Goal: Obtain resource: Obtain resource

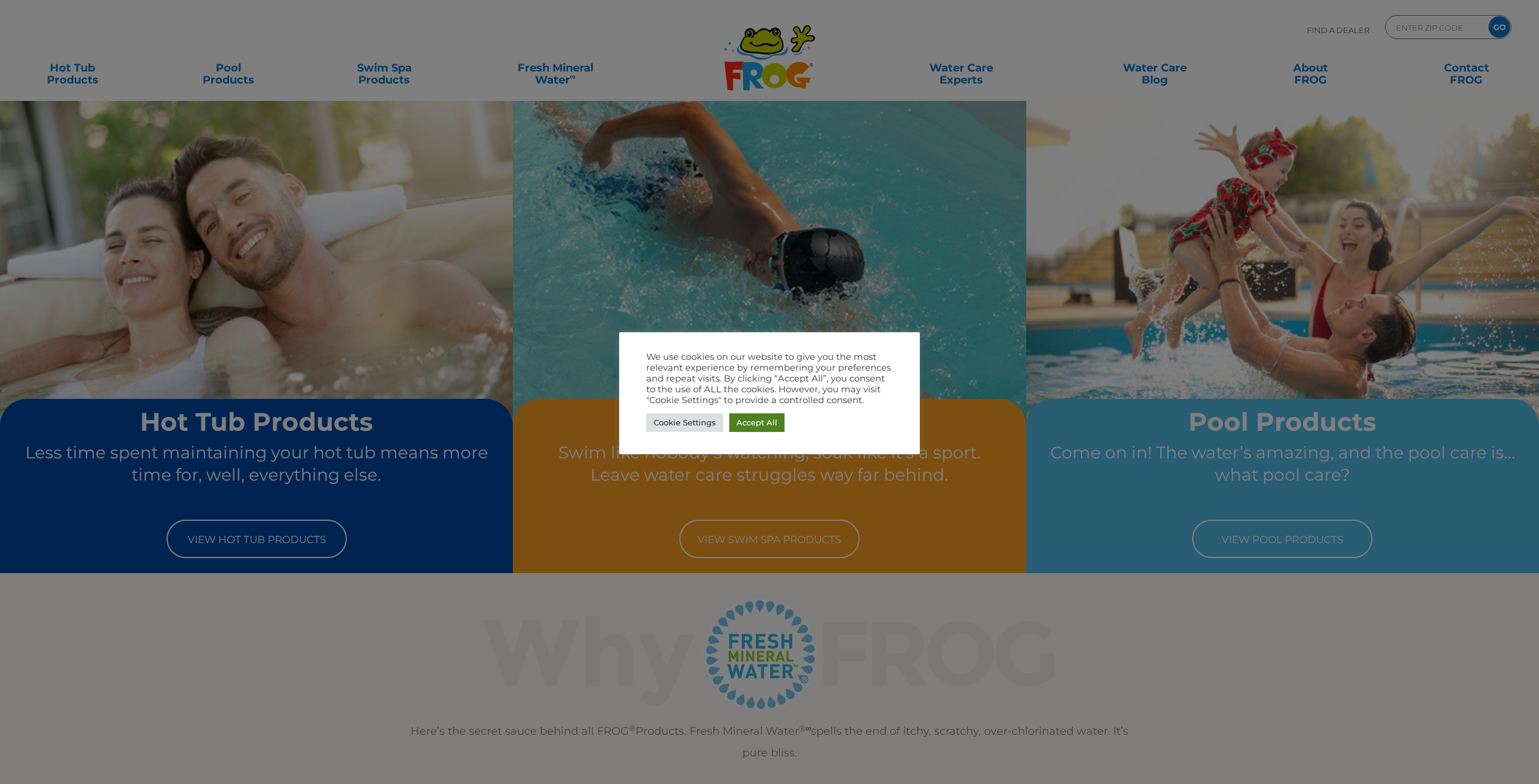
click at [763, 426] on link "Accept All" at bounding box center [757, 423] width 55 height 19
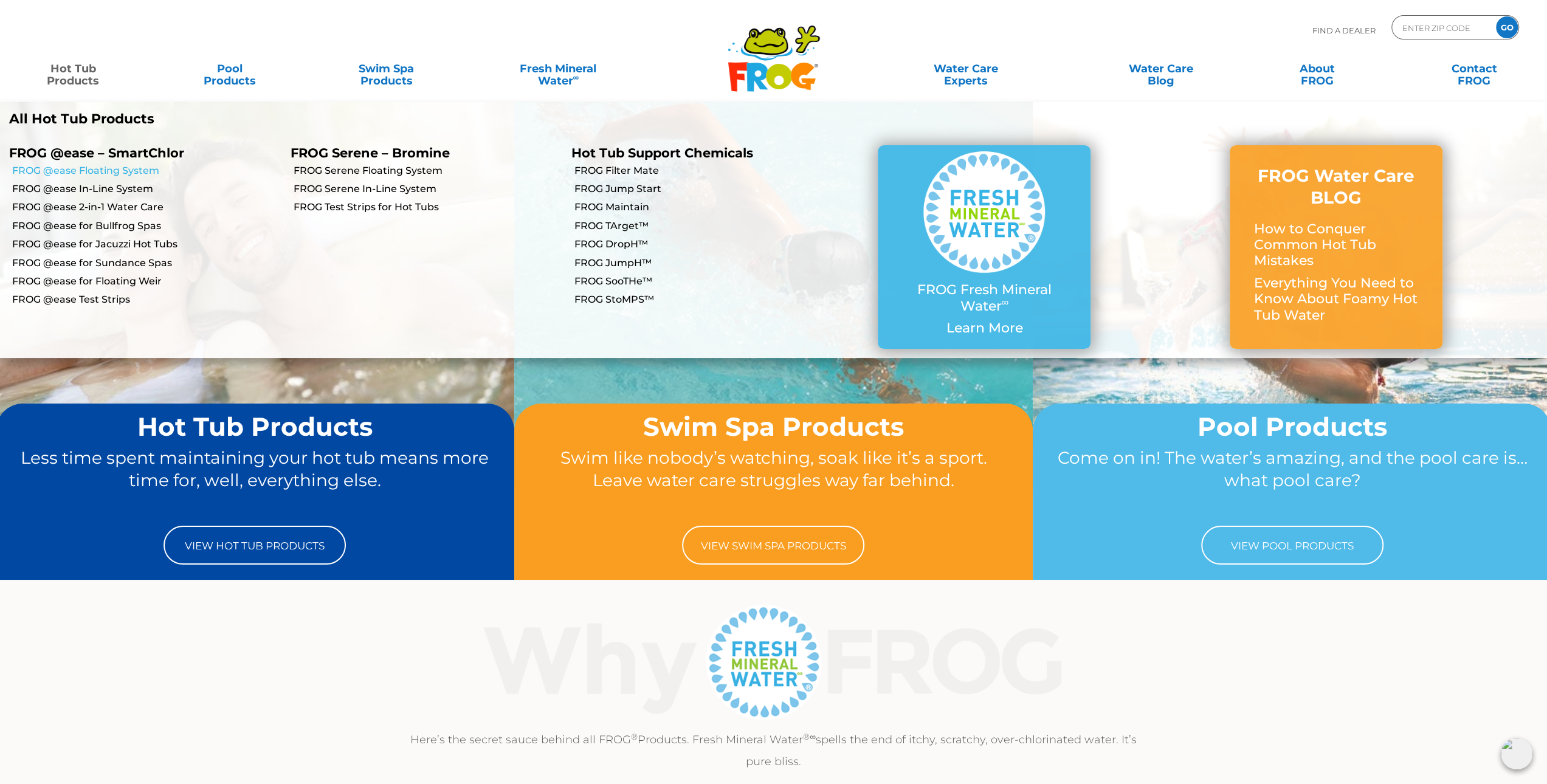
click at [91, 173] on link "FROG @ease Floating System" at bounding box center [146, 170] width 269 height 13
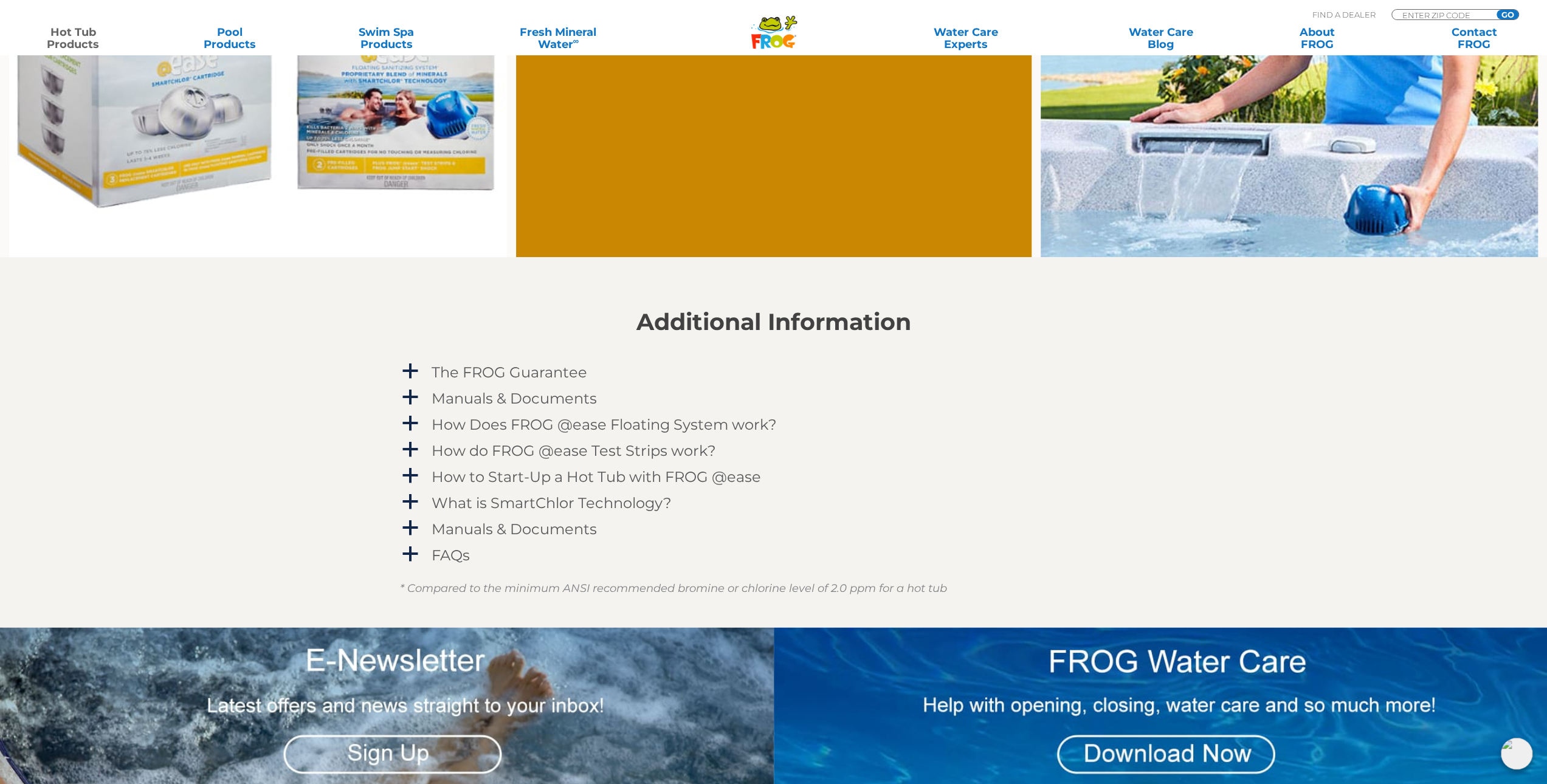
scroll to position [1215, 0]
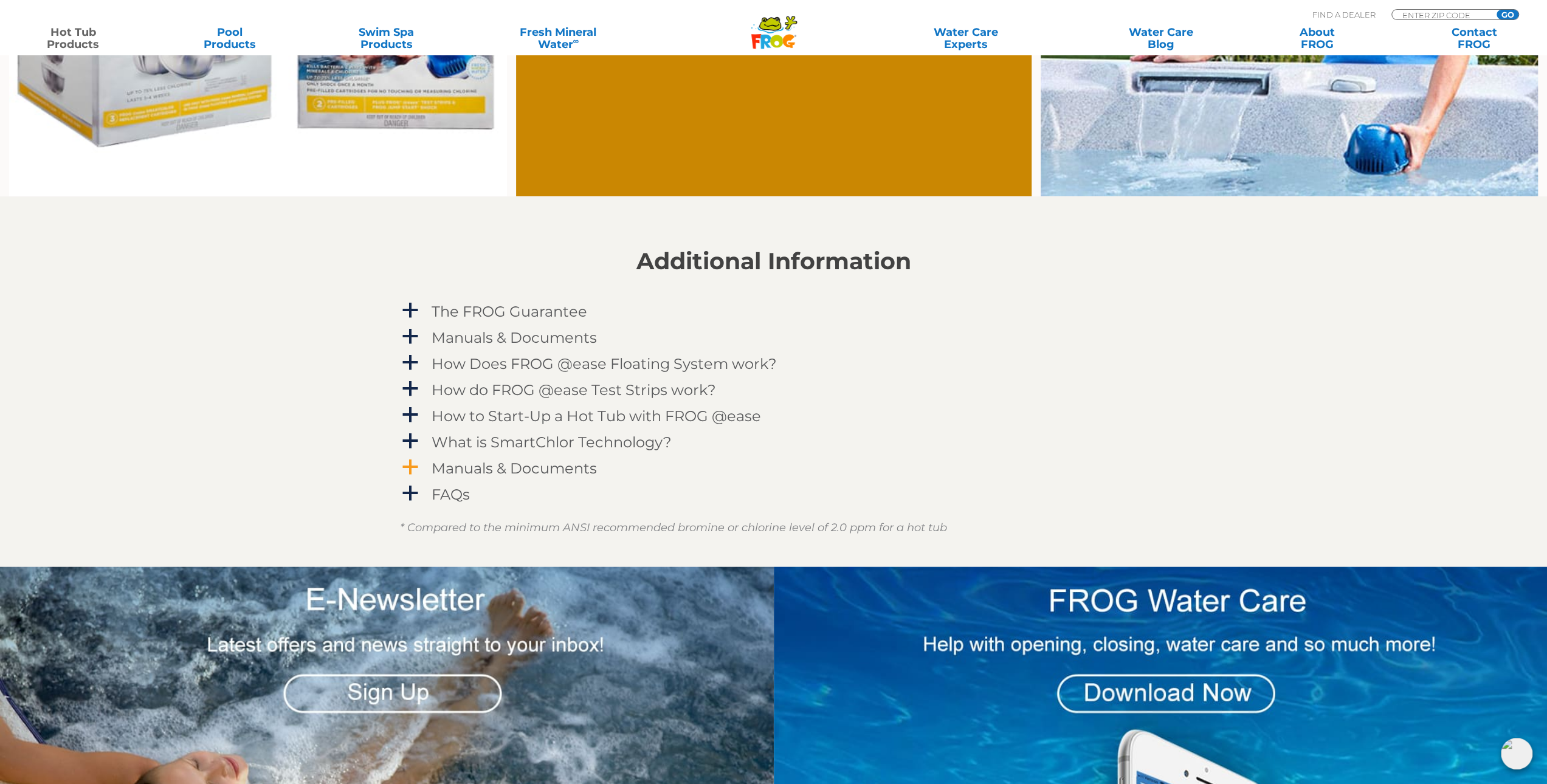
click at [480, 468] on h4 "Manuals & Documents" at bounding box center [514, 468] width 165 height 16
